Goal: Information Seeking & Learning: Learn about a topic

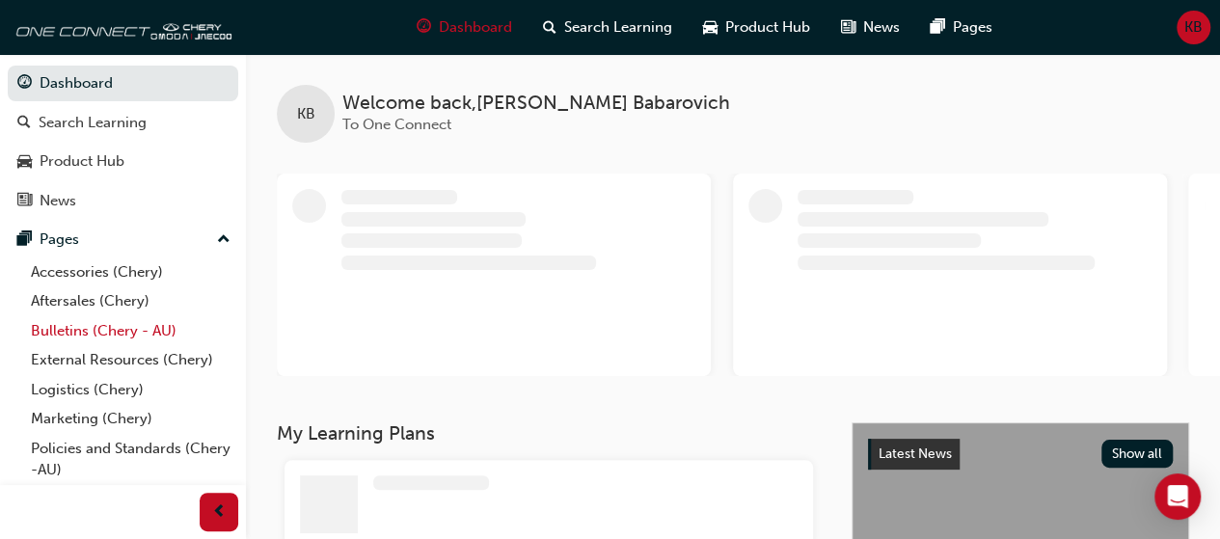
click at [110, 326] on link "Bulletins (Chery - AU)" at bounding box center [130, 331] width 215 height 30
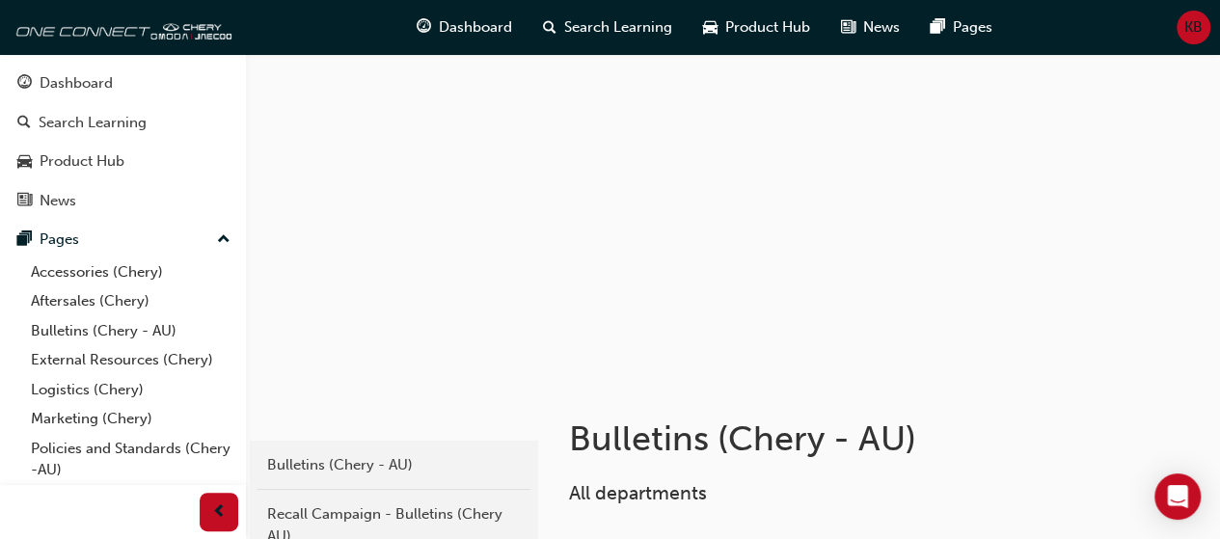
scroll to position [472, 0]
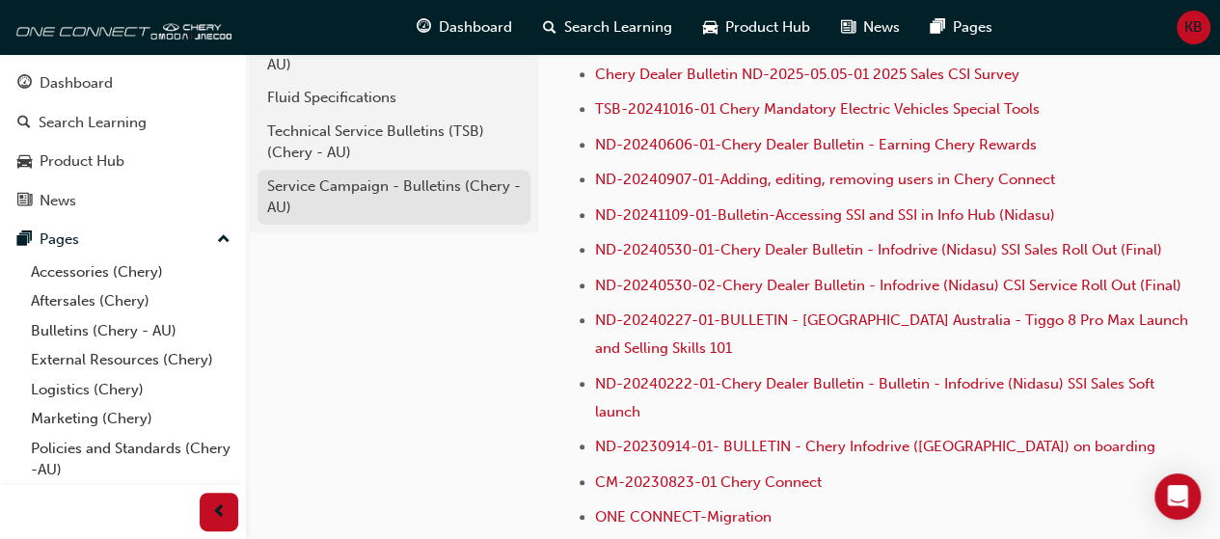
click at [353, 196] on div "Service Campaign - Bulletins (Chery - AU)" at bounding box center [394, 197] width 254 height 43
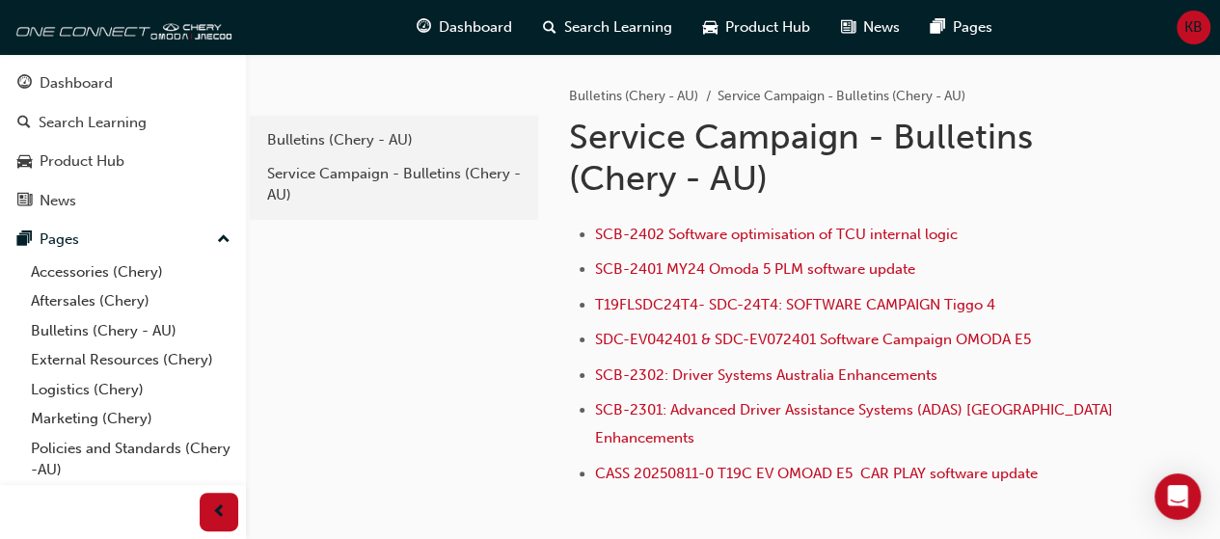
drag, startPoint x: 674, startPoint y: 452, endPoint x: 677, endPoint y: 431, distance: 21.4
click at [677, 462] on li "CASS 20250811-0 T19C EV OMOAD E5 CAR PLAY software update" at bounding box center [892, 476] width 594 height 28
click at [673, 465] on span "CASS 20250811-0 T19C EV OMOAD E5 CAR PLAY software update" at bounding box center [816, 473] width 443 height 17
